Goal: Find specific page/section: Find specific page/section

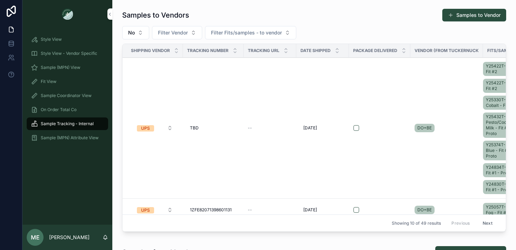
scroll to position [262, 0]
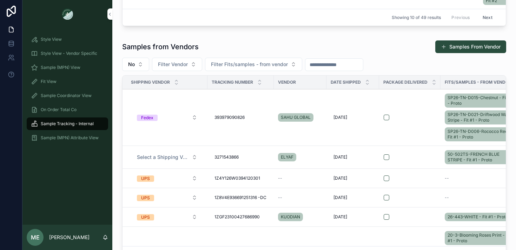
click at [69, 79] on div "Fit View" at bounding box center [67, 81] width 73 height 11
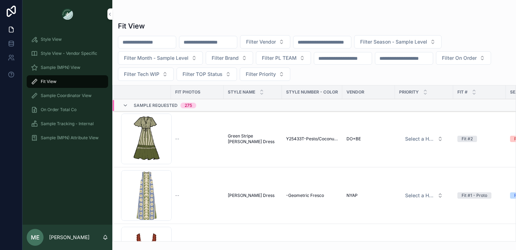
click at [233, 36] on div "scrollable content" at bounding box center [208, 42] width 58 height 13
click at [230, 41] on input "scrollable content" at bounding box center [208, 42] width 58 height 10
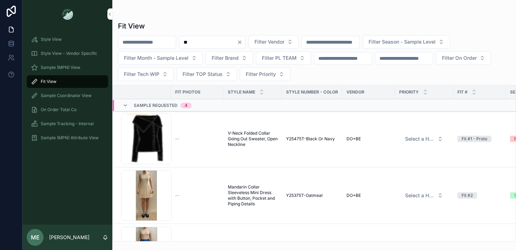
type input "*"
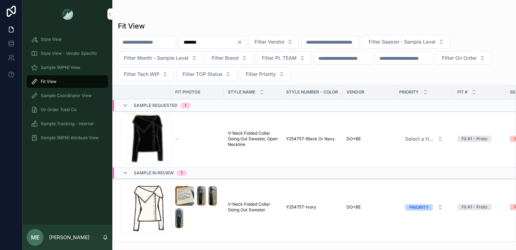
type input "*******"
click at [212, 215] on div "scrollable content" at bounding box center [197, 207] width 44 height 42
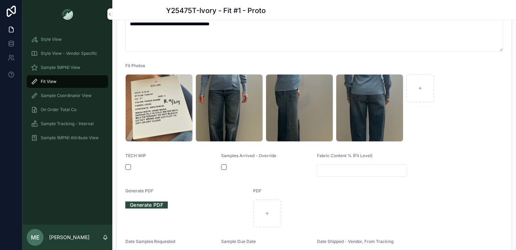
scroll to position [182, 0]
